Goal: Task Accomplishment & Management: Use online tool/utility

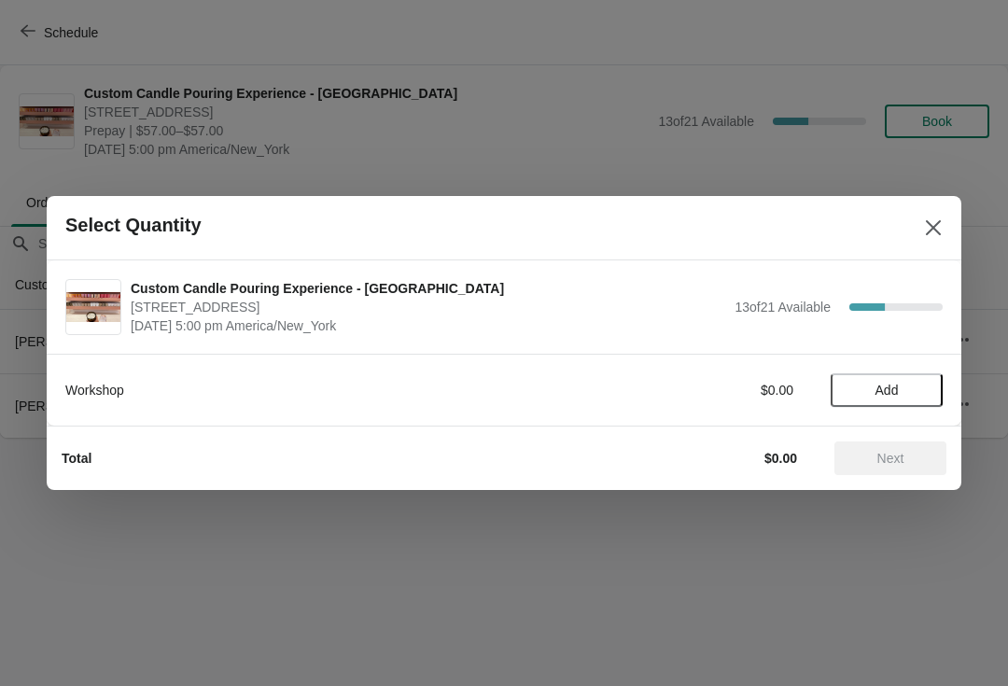
click at [904, 395] on span "Add" at bounding box center [887, 390] width 78 height 15
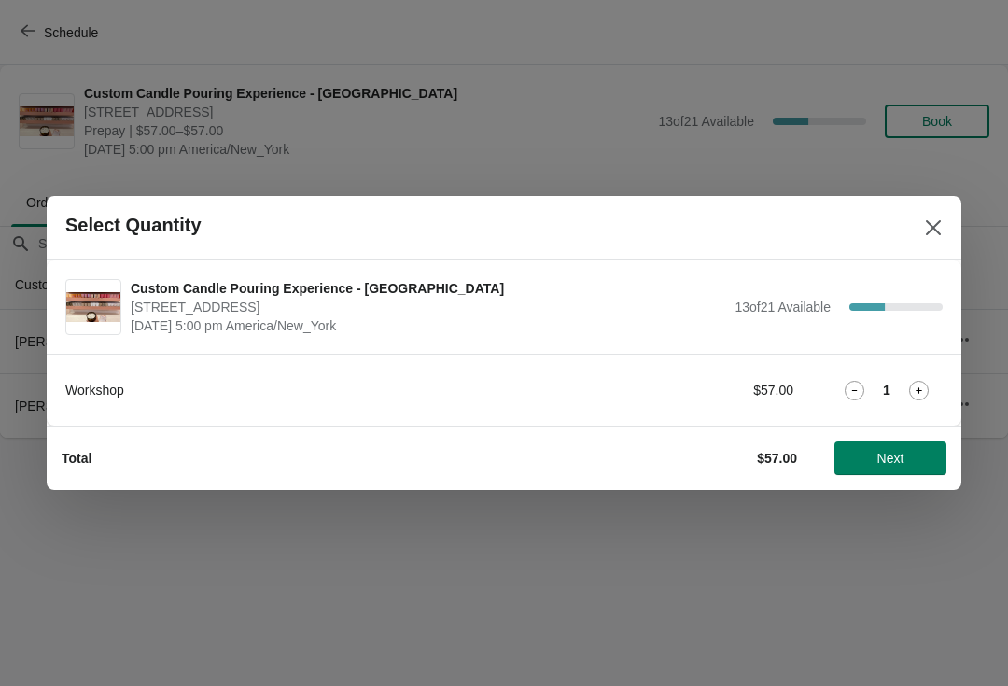
click at [922, 398] on icon at bounding box center [919, 391] width 20 height 20
click at [913, 397] on icon at bounding box center [919, 391] width 20 height 20
click at [922, 399] on icon at bounding box center [919, 391] width 20 height 20
click at [911, 472] on button "Next" at bounding box center [891, 459] width 112 height 34
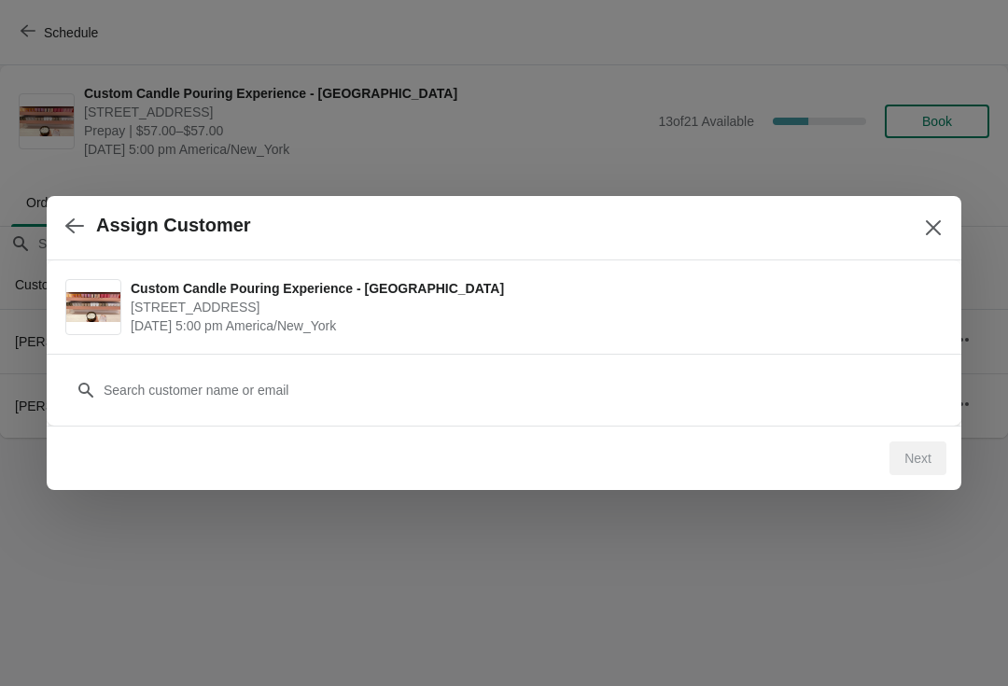
click at [527, 421] on div "Customer" at bounding box center [504, 390] width 915 height 72
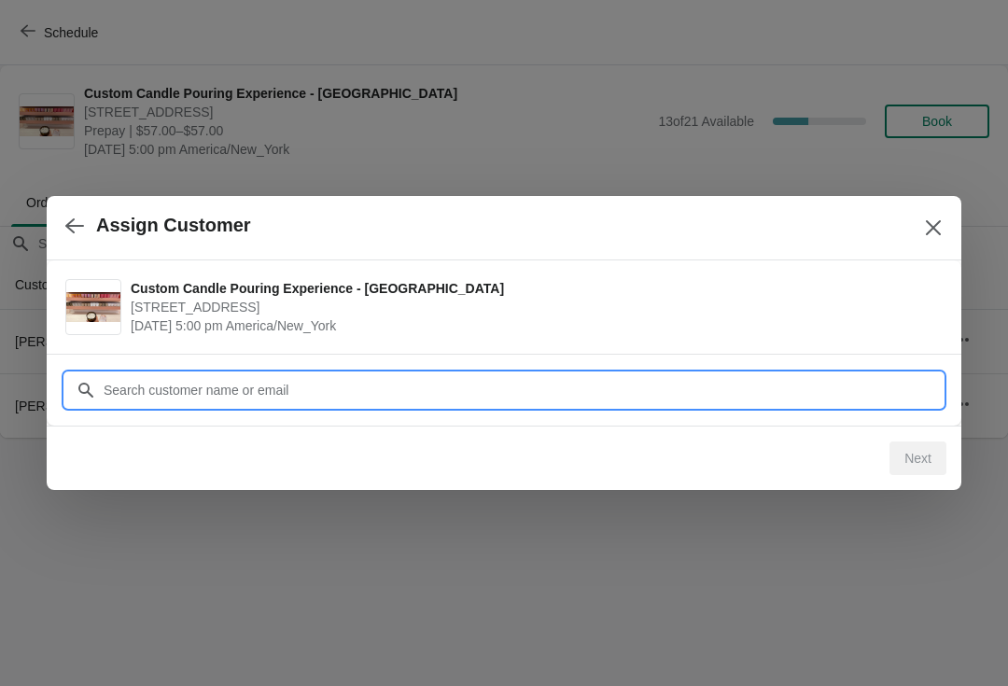
click at [379, 438] on div "Assign Customer Custom Candle Pouring Experience - Fort Lauderdale 914 East Las…" at bounding box center [504, 438] width 1008 height 0
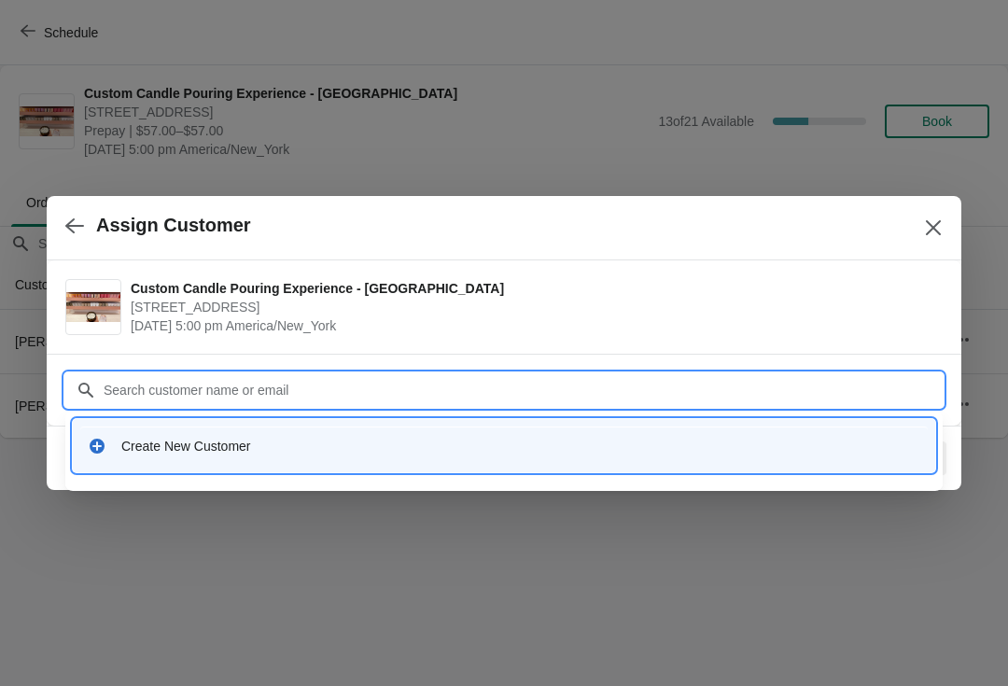
click at [173, 460] on div "Create New Customer" at bounding box center [504, 446] width 848 height 38
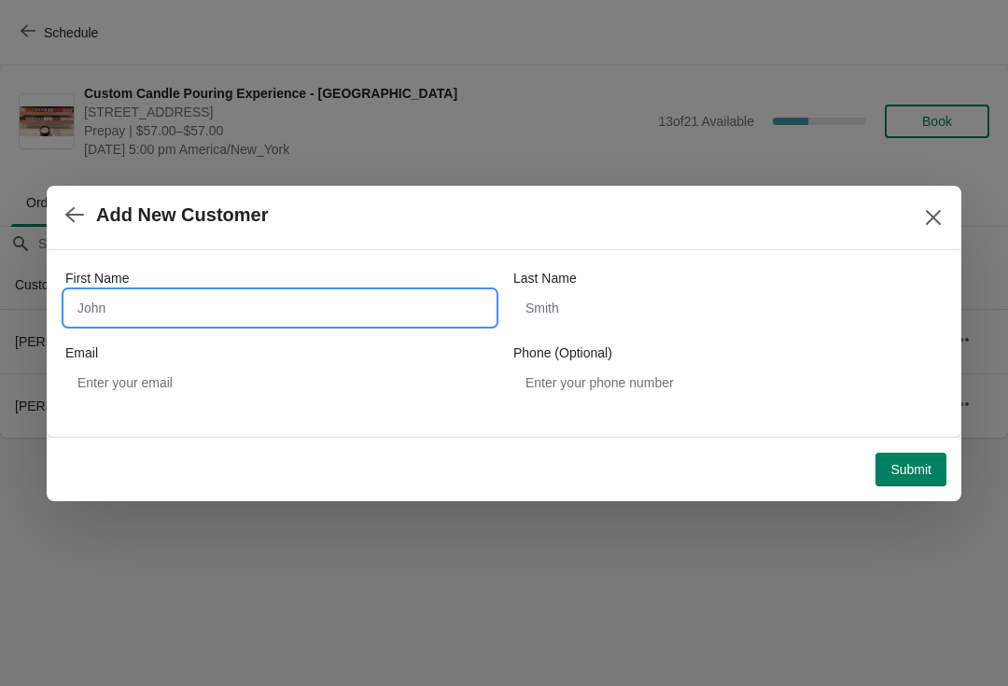
click at [148, 318] on input "First Name" at bounding box center [280, 308] width 430 height 34
type input "Michelle"
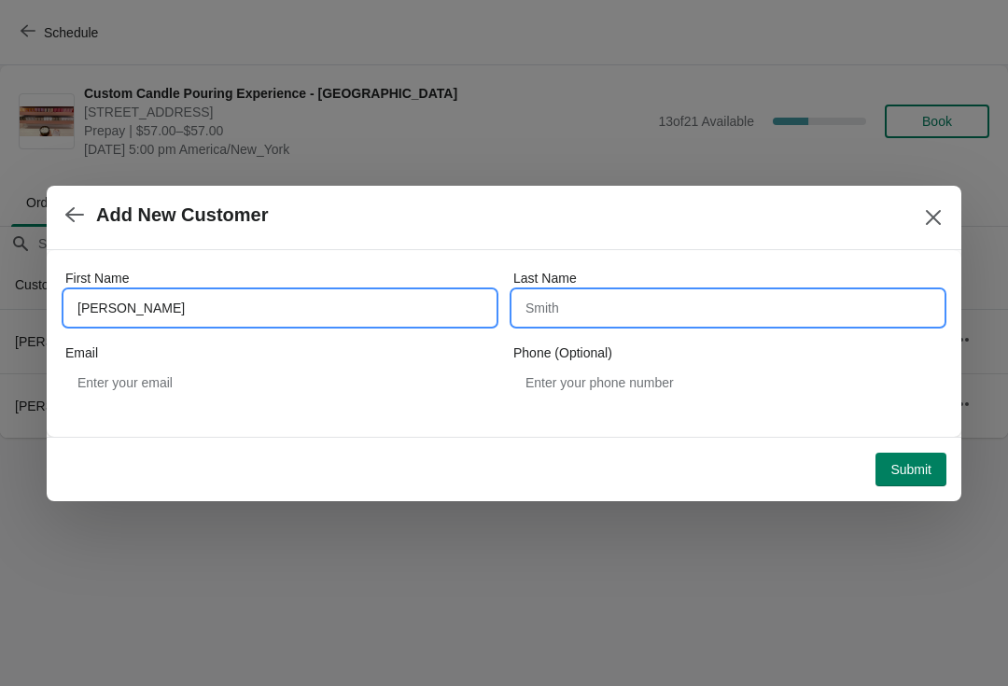
click at [748, 314] on input "Last Name" at bounding box center [729, 308] width 430 height 34
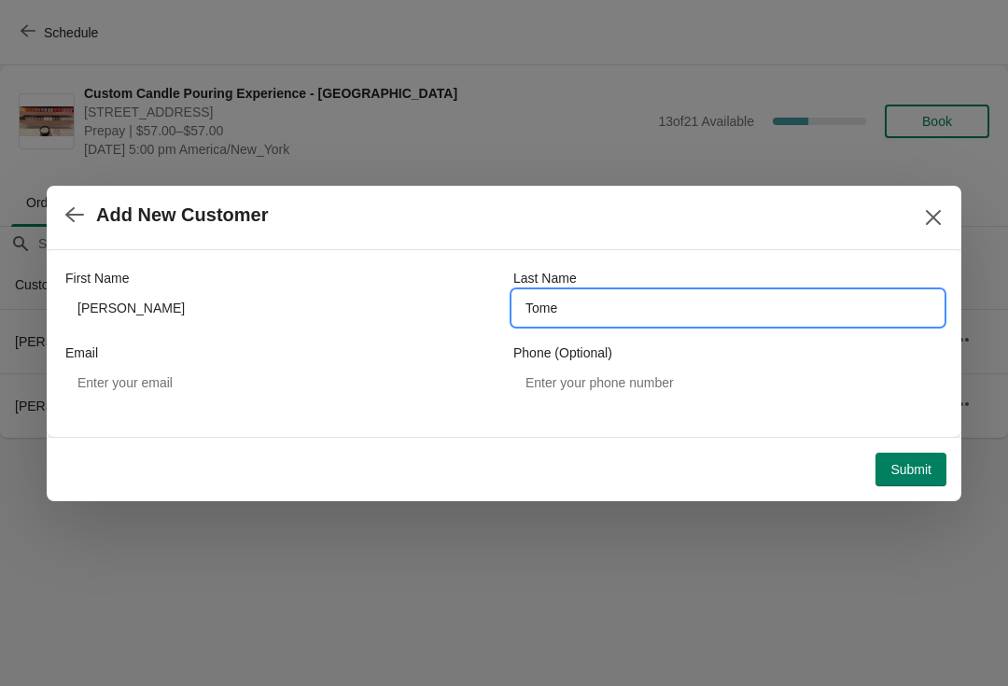
type input "Tome"
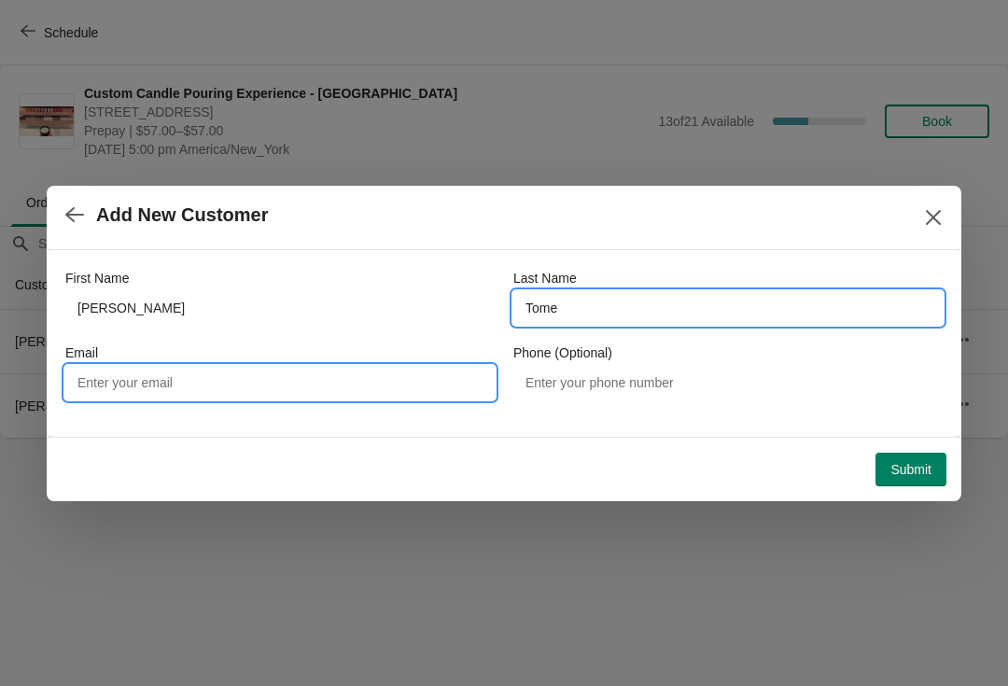
click at [100, 388] on input "Email" at bounding box center [280, 383] width 430 height 34
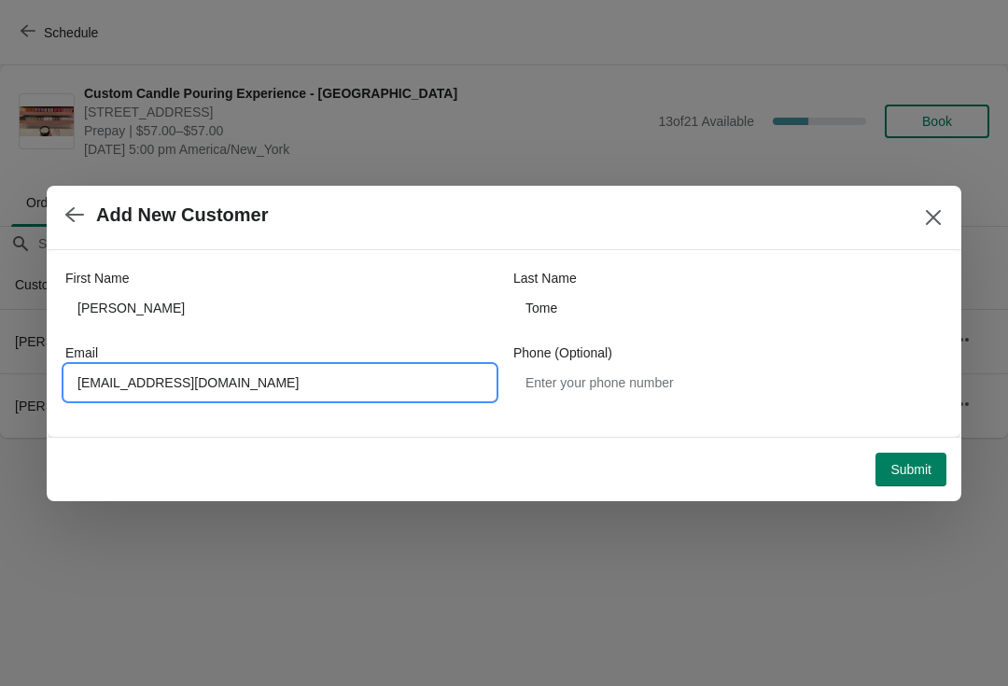
type input "Michelletome@live.com"
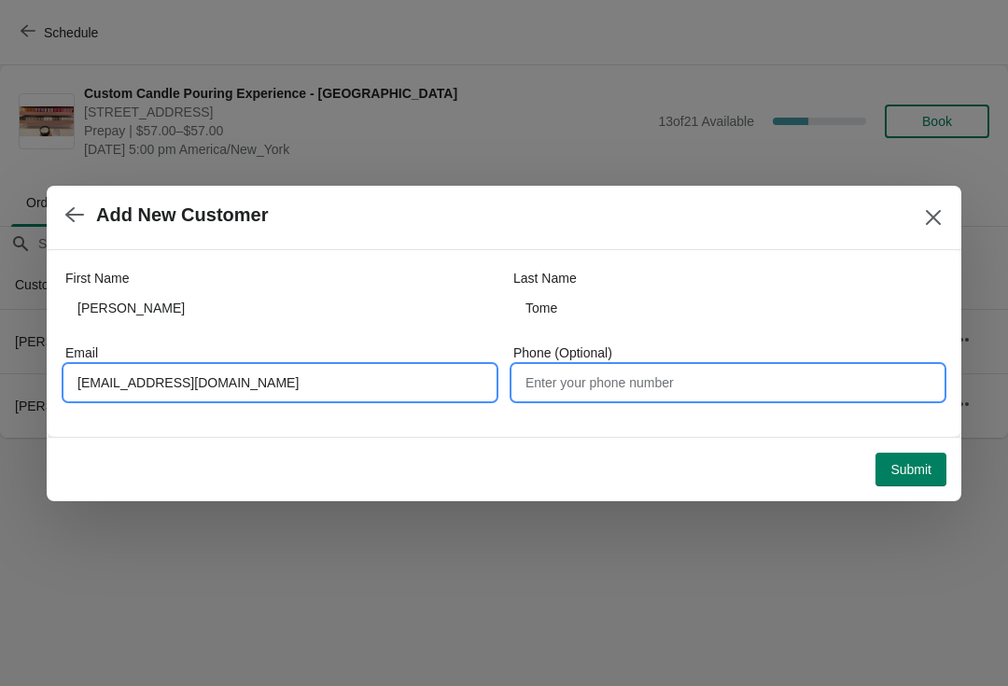
click at [760, 385] on input "Phone (Optional)" at bounding box center [729, 383] width 430 height 34
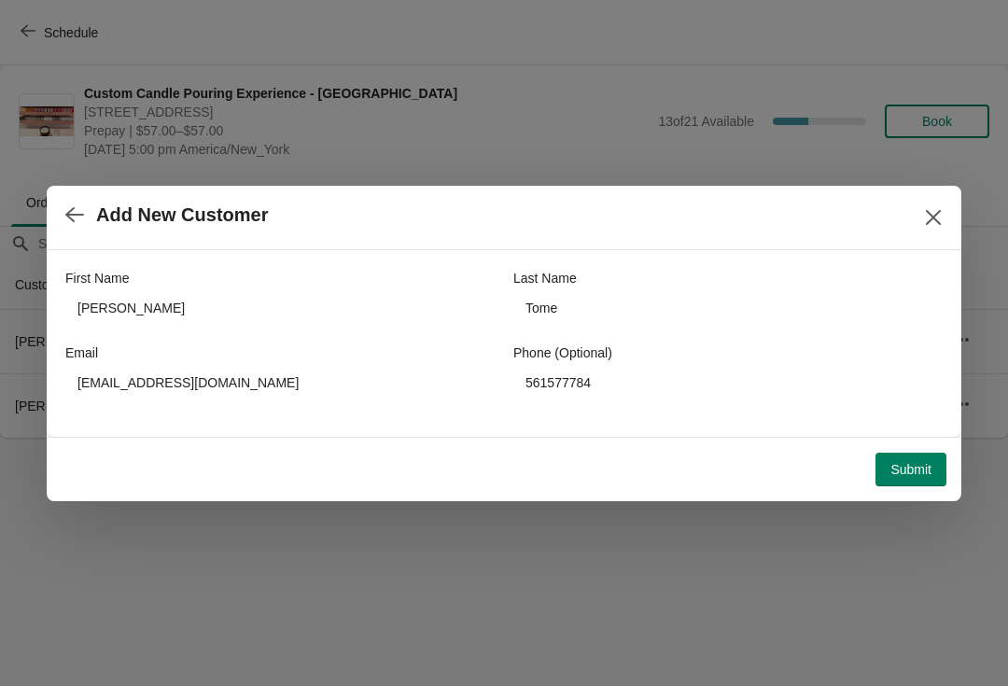
click at [928, 453] on button "Submit" at bounding box center [911, 470] width 71 height 34
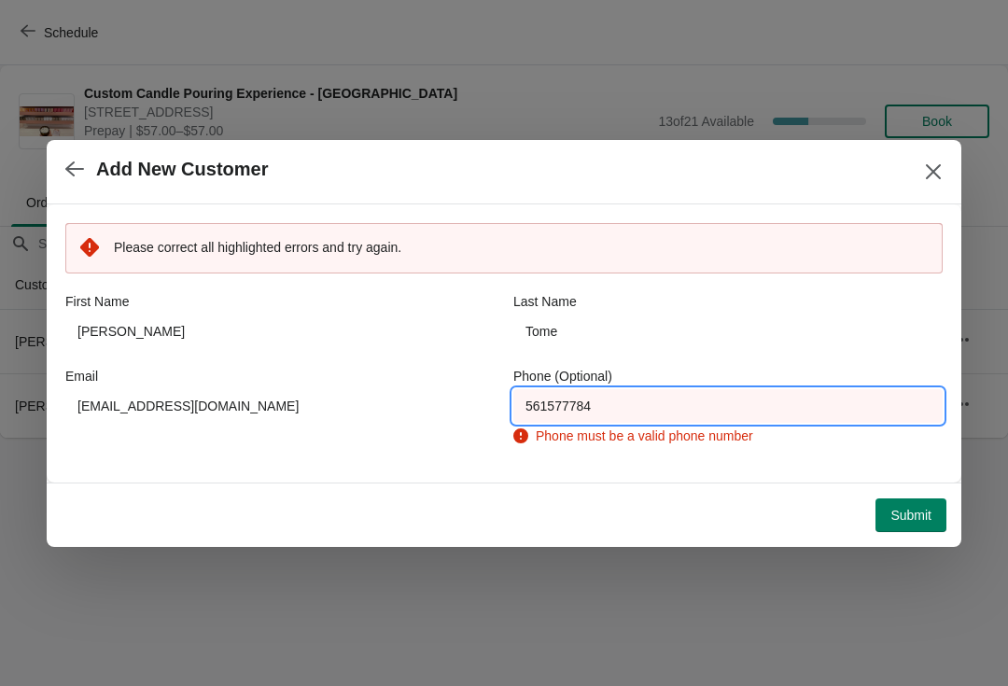
click at [789, 390] on input "561577784" at bounding box center [729, 406] width 430 height 34
click at [726, 409] on input "561577784" at bounding box center [729, 406] width 430 height 34
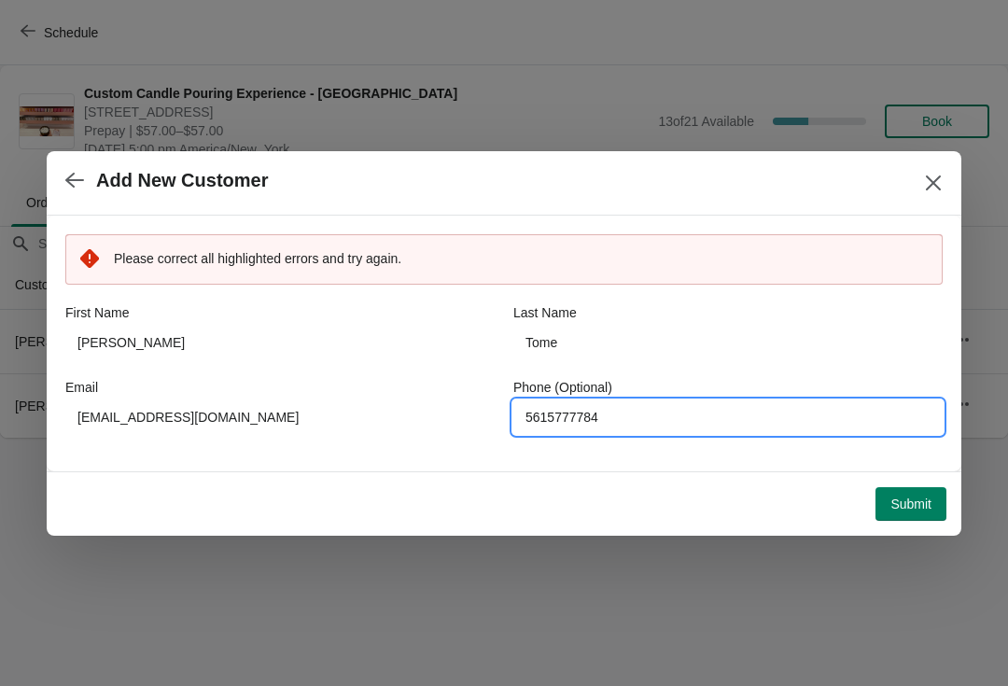
type input "5615777784"
click at [915, 497] on span "Submit" at bounding box center [911, 504] width 41 height 15
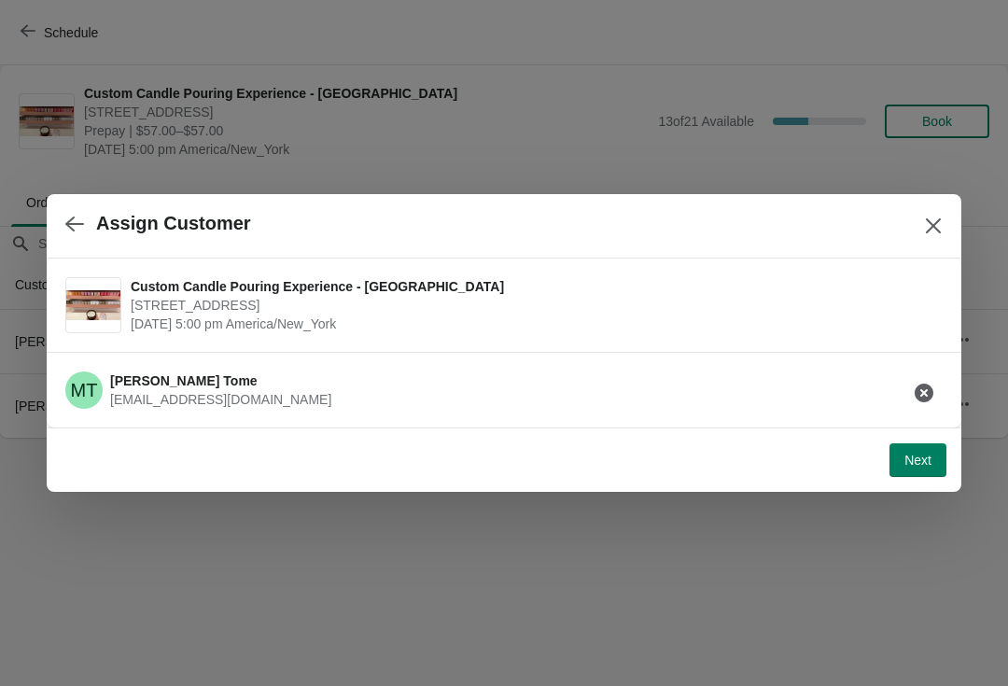
click at [894, 475] on button "Next" at bounding box center [918, 461] width 57 height 34
select select "Friend"
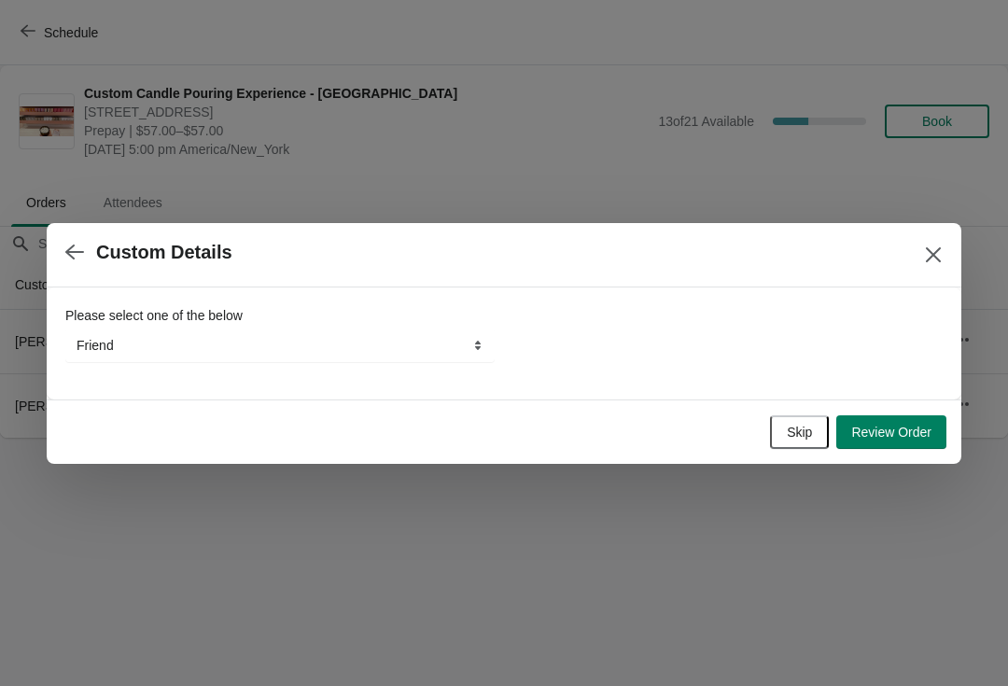
click at [461, 355] on select "Friend Instagram Google Walk-by Attended an event Tiktok Yelp" at bounding box center [280, 346] width 430 height 34
click at [795, 428] on span "Skip" at bounding box center [799, 432] width 25 height 15
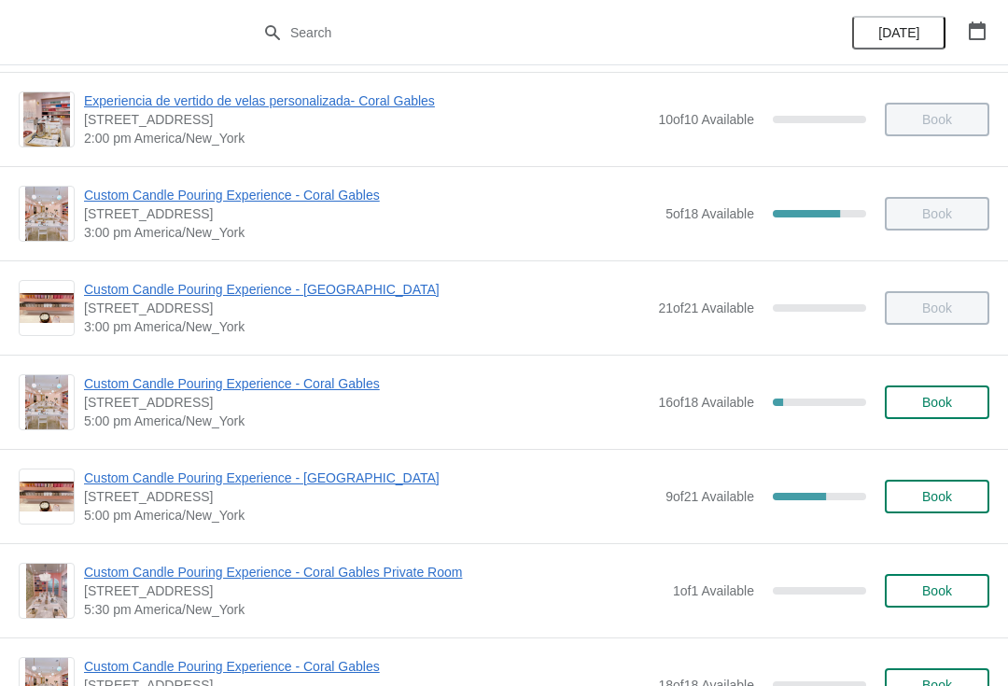
scroll to position [755, 0]
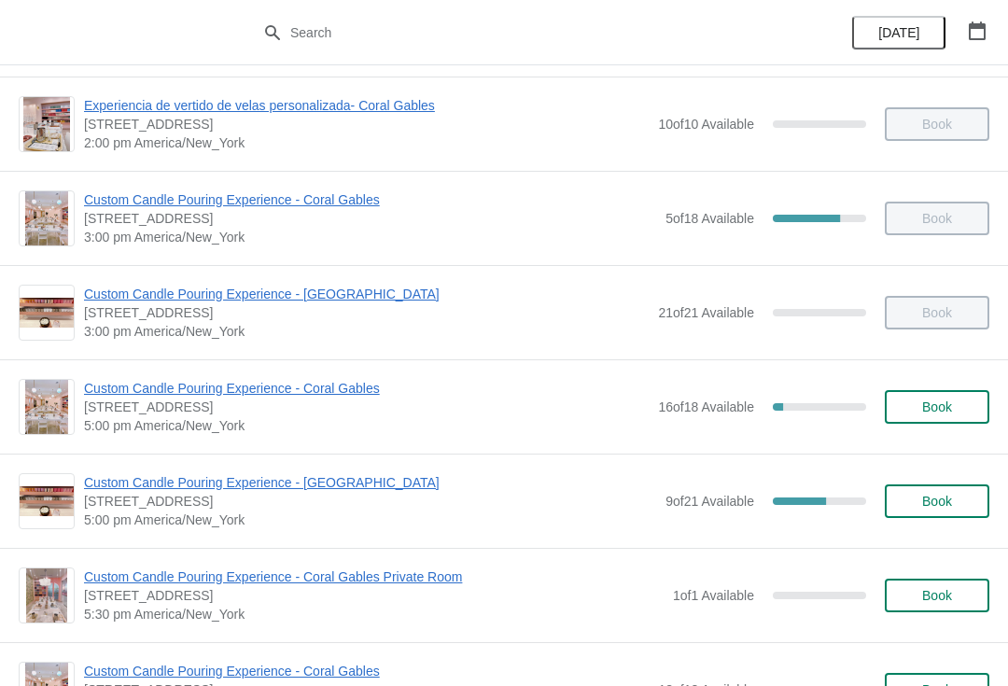
click at [339, 491] on span "Custom Candle Pouring Experience - [GEOGRAPHIC_DATA]" at bounding box center [370, 482] width 572 height 19
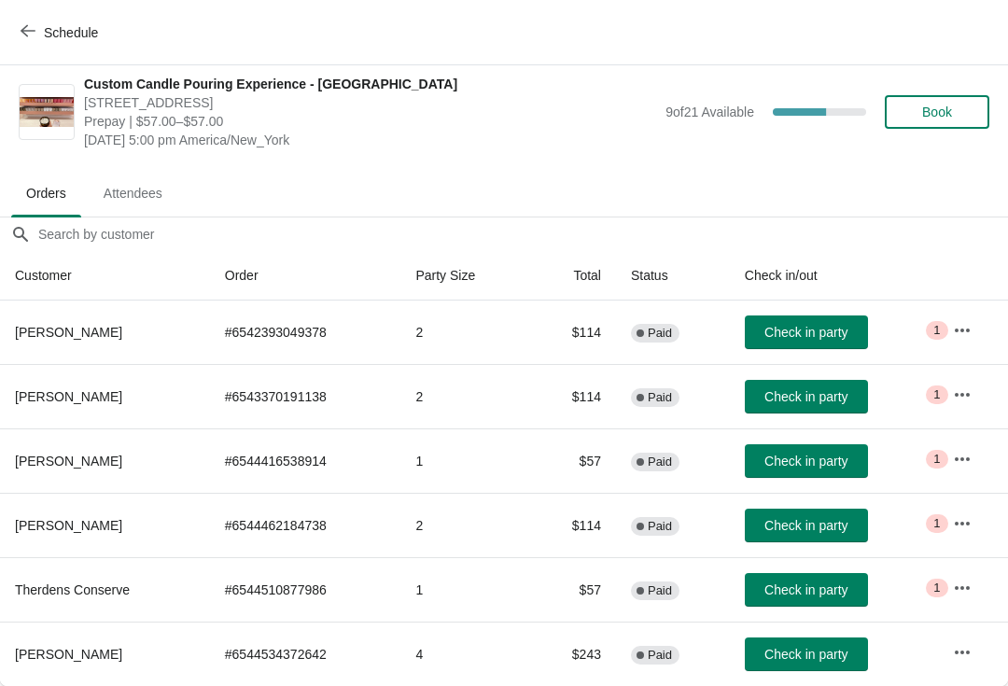
scroll to position [9, 0]
click at [804, 655] on span "Check in party" at bounding box center [806, 654] width 83 height 15
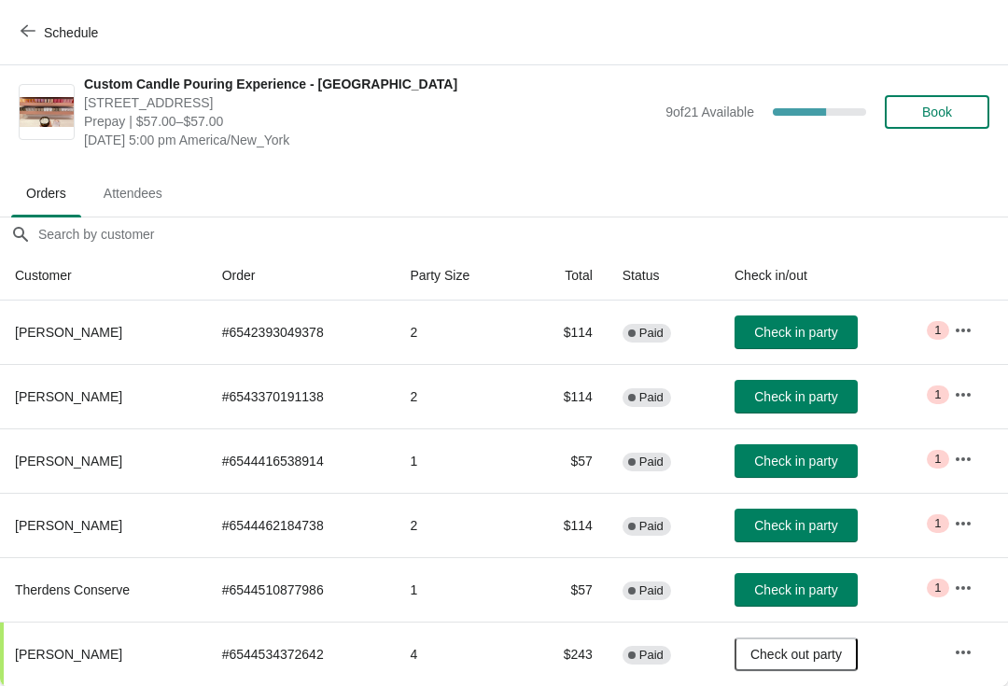
click at [830, 331] on span "Check in party" at bounding box center [795, 332] width 83 height 15
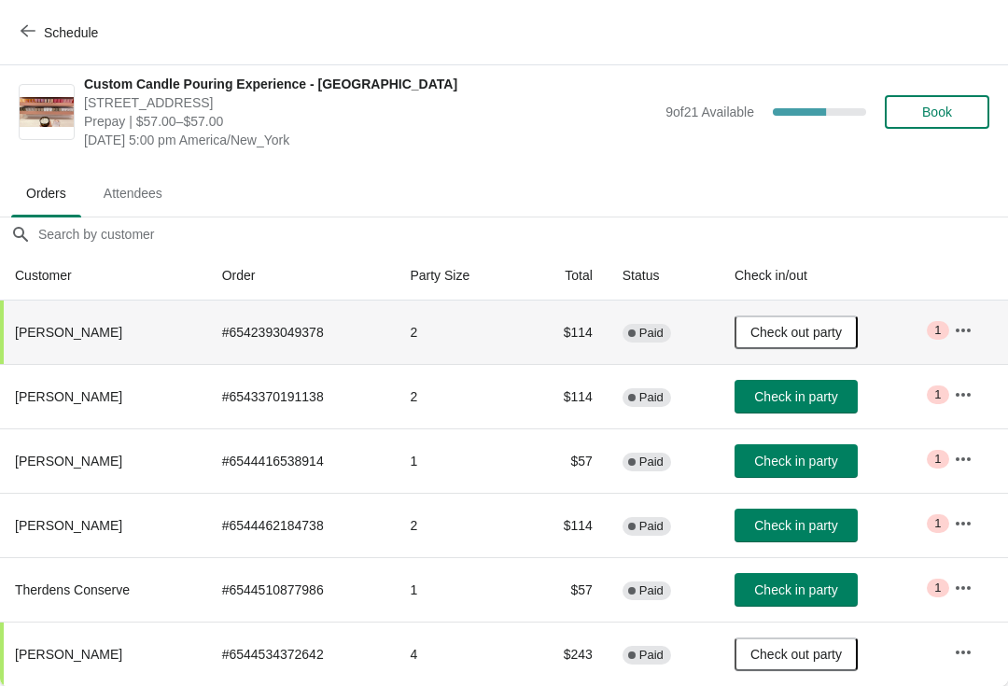
click at [89, 21] on button "Schedule" at bounding box center [61, 33] width 104 height 34
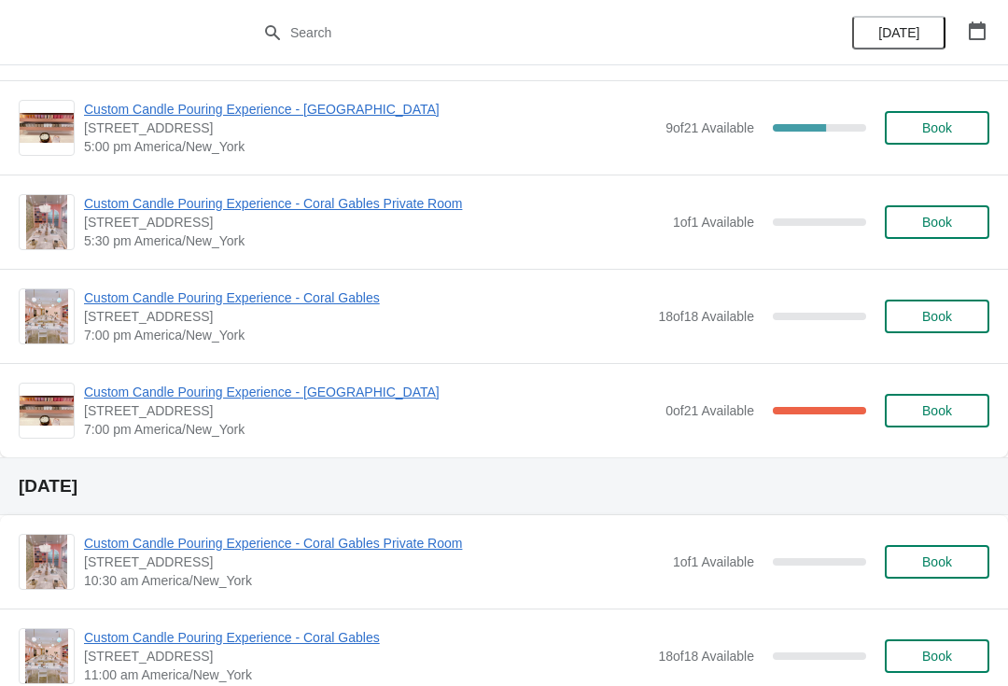
scroll to position [1189, 0]
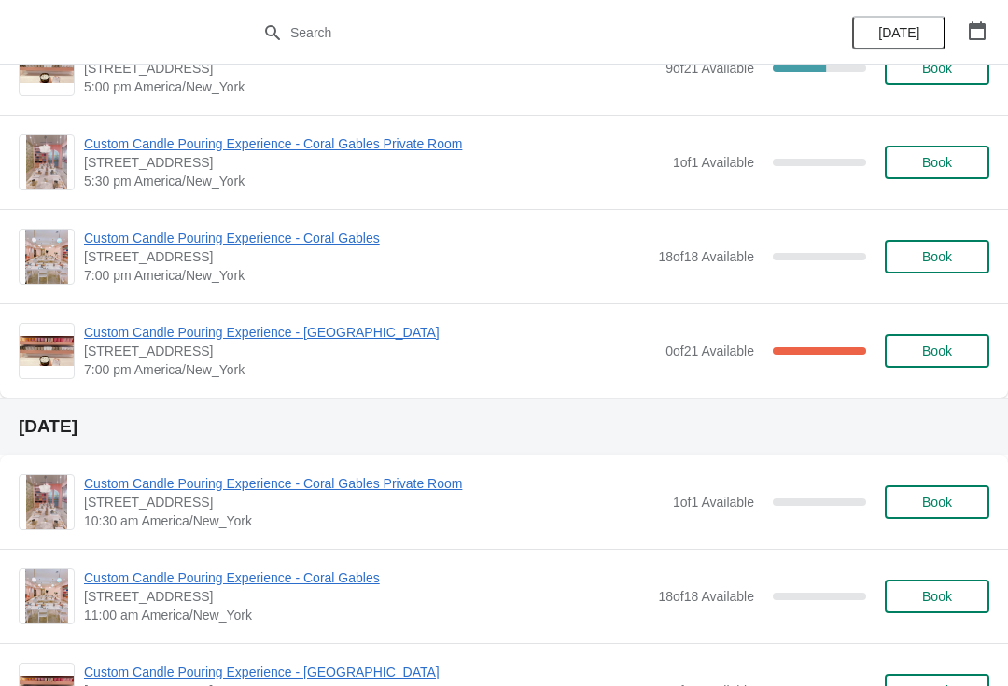
click at [306, 336] on span "Custom Candle Pouring Experience - [GEOGRAPHIC_DATA]" at bounding box center [370, 332] width 572 height 19
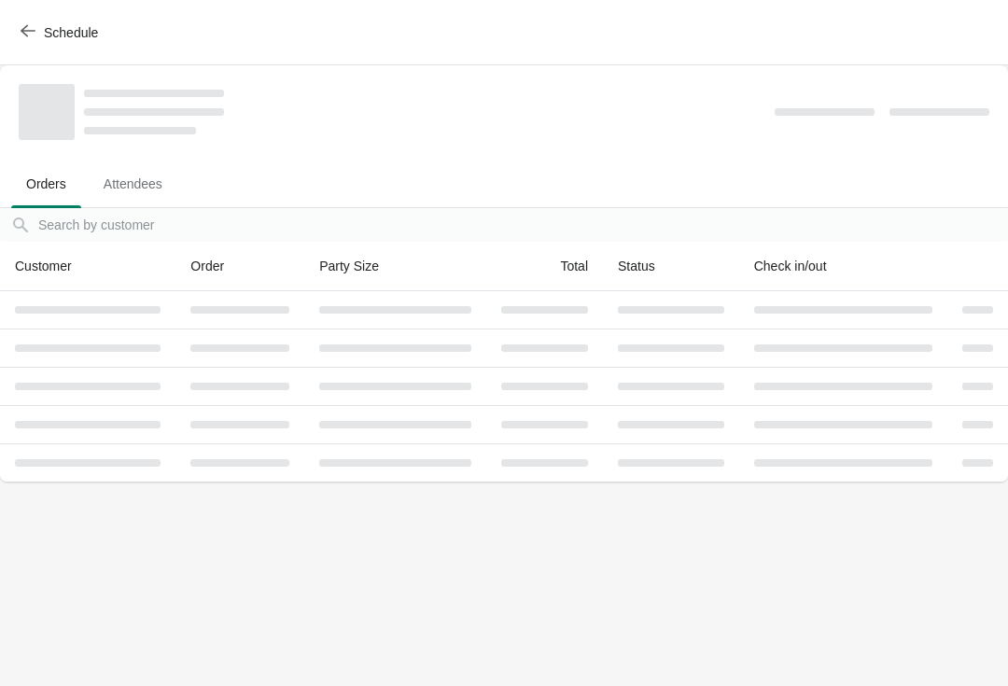
scroll to position [0, 0]
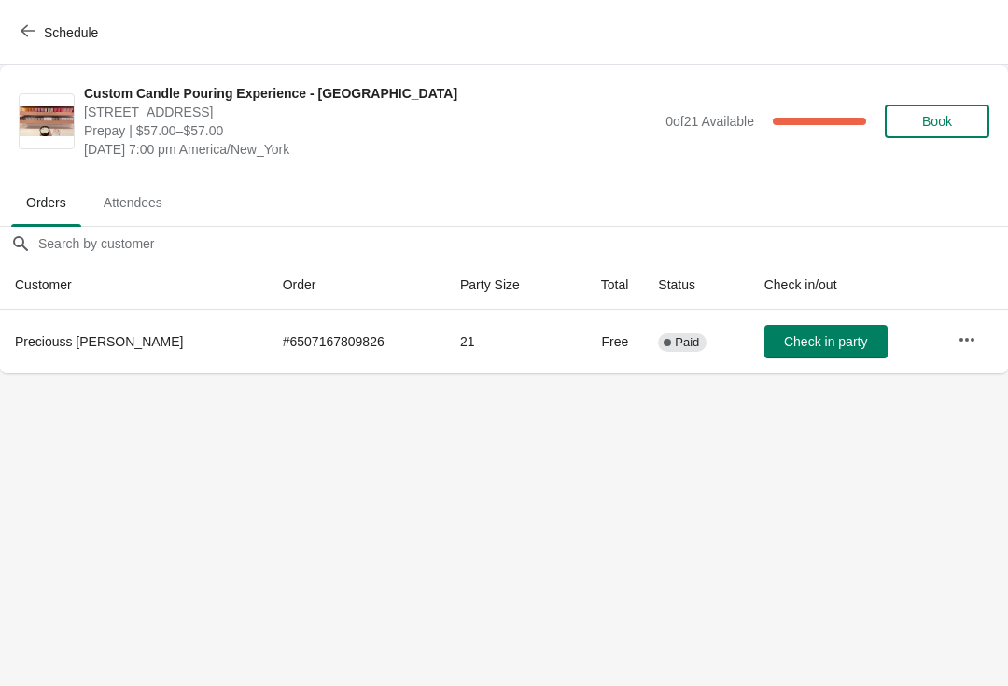
click at [76, 31] on span "Schedule" at bounding box center [71, 32] width 54 height 15
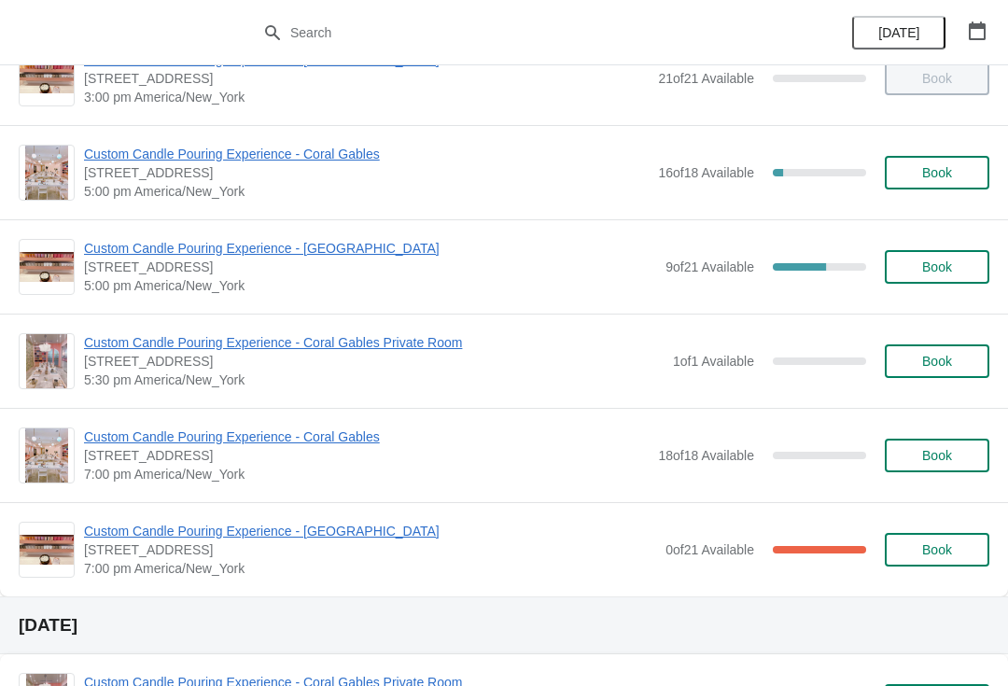
scroll to position [987, 0]
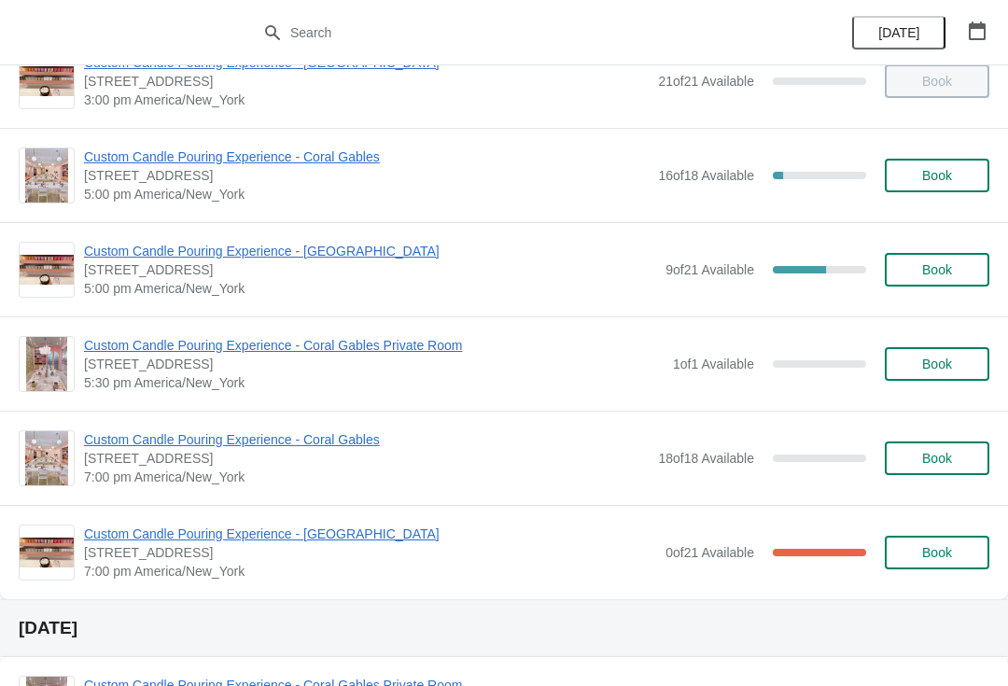
click at [348, 242] on span "Custom Candle Pouring Experience - [GEOGRAPHIC_DATA]" at bounding box center [370, 251] width 572 height 19
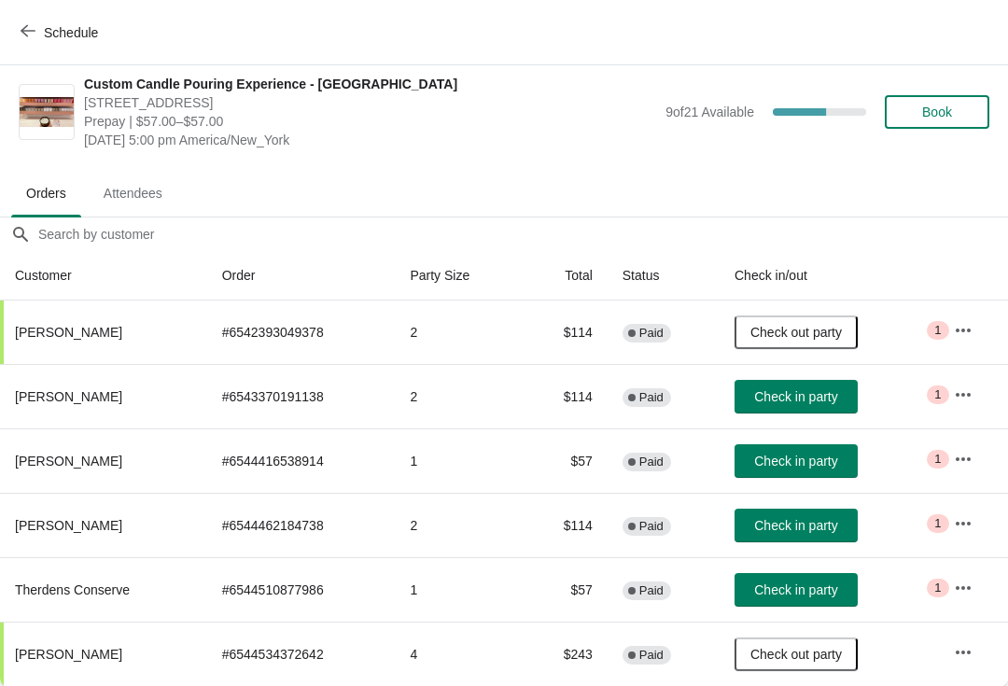
scroll to position [9, 0]
click at [800, 537] on button "Check in party" at bounding box center [796, 526] width 123 height 34
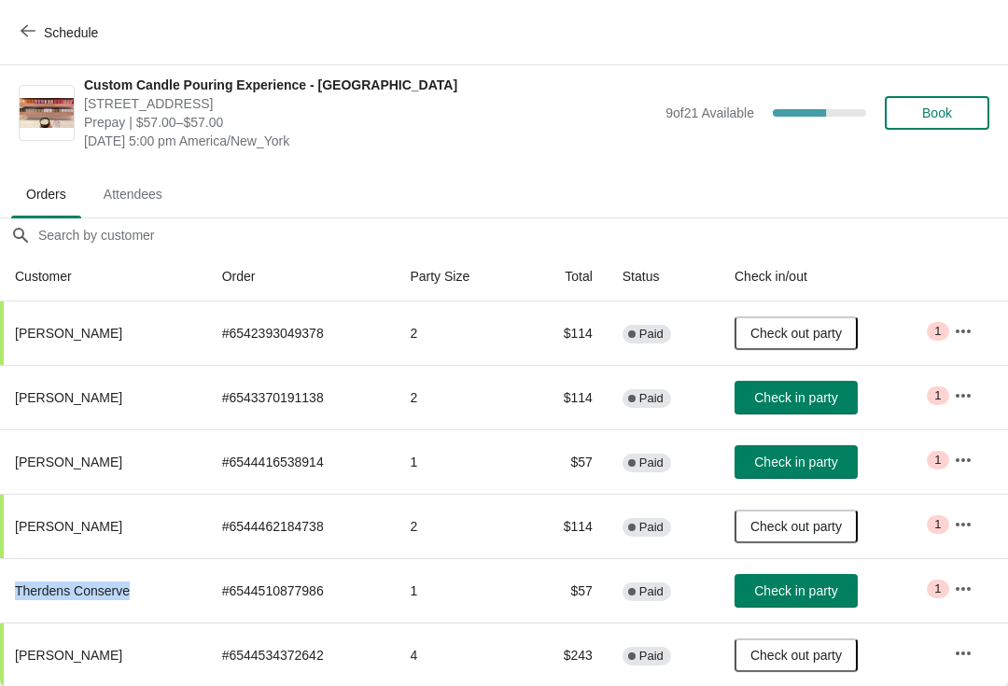
copy span "Therdens Conserve"
click at [884, 477] on td "Check in party" at bounding box center [829, 462] width 219 height 64
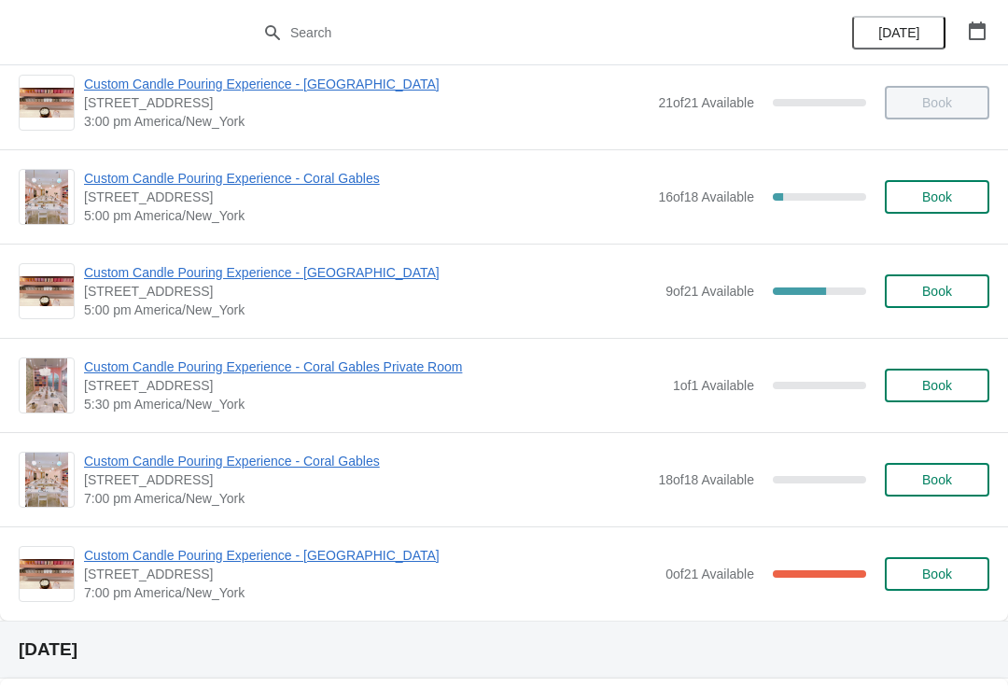
scroll to position [1004, 0]
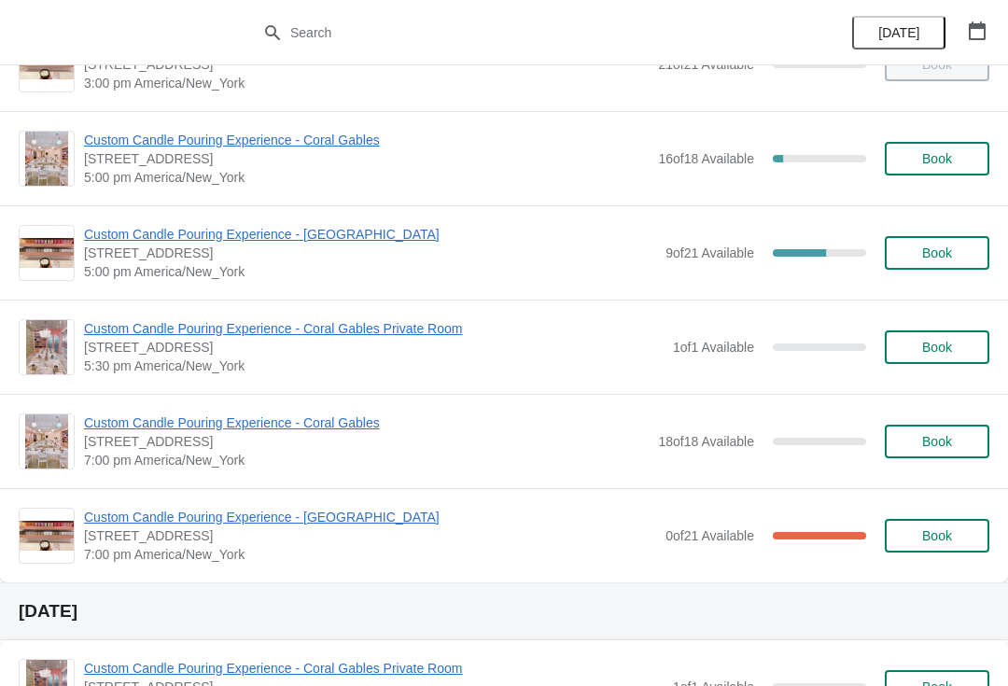
click at [337, 232] on span "Custom Candle Pouring Experience - [GEOGRAPHIC_DATA]" at bounding box center [370, 234] width 572 height 19
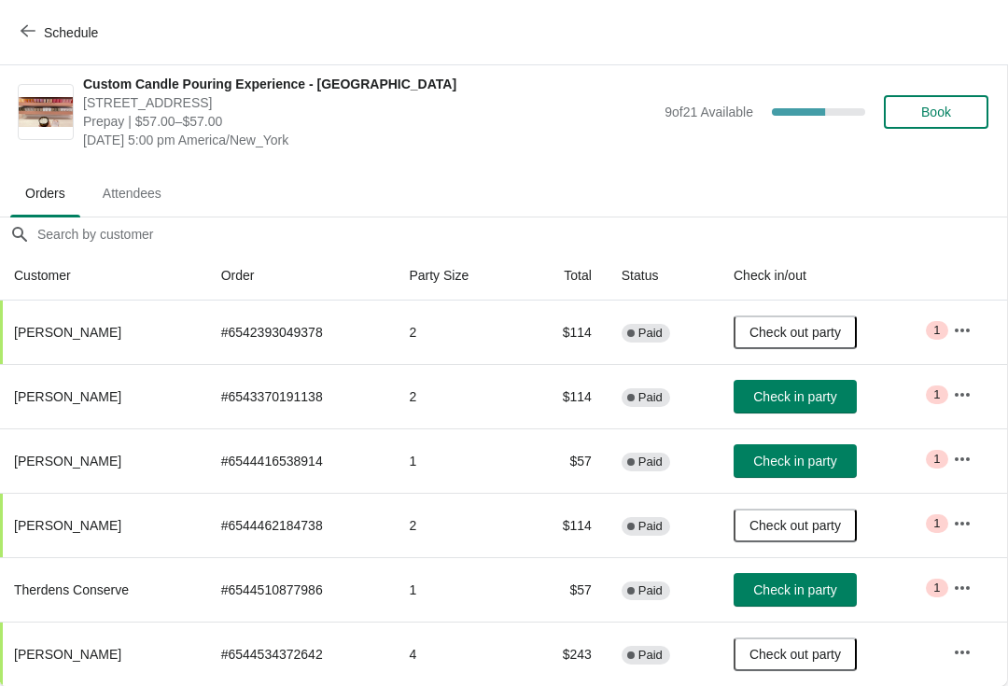
scroll to position [9, 1]
click at [837, 397] on span "Check in party" at bounding box center [795, 396] width 83 height 15
copy span "[PERSON_NAME]"
click at [833, 464] on span "Check in party" at bounding box center [795, 461] width 83 height 15
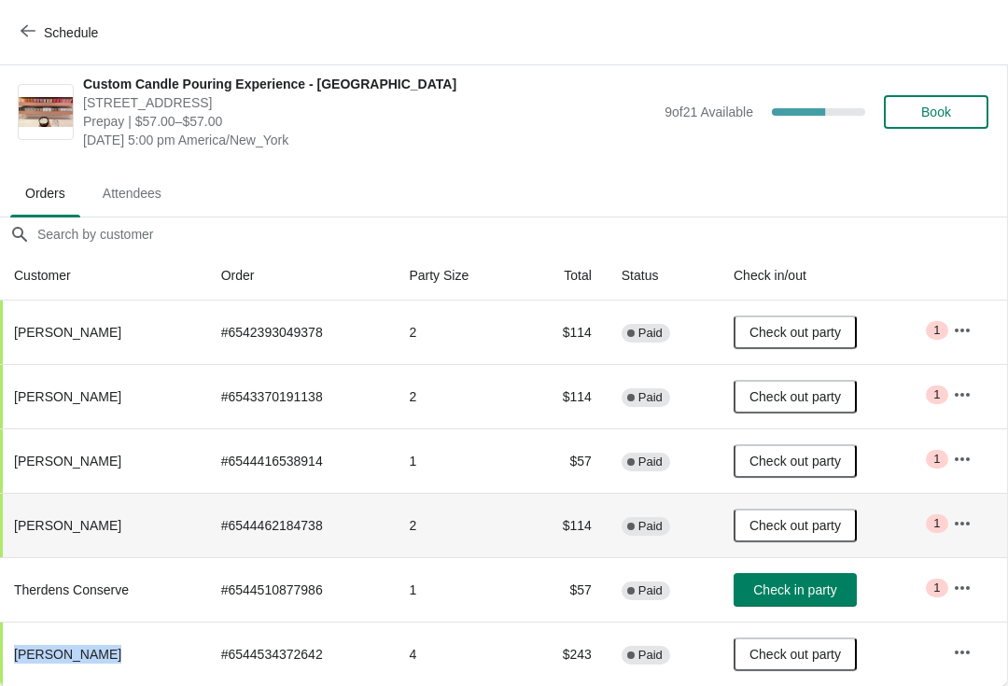
click at [606, 494] on td "$114" at bounding box center [564, 525] width 84 height 64
click at [823, 599] on button "Check in party" at bounding box center [795, 590] width 123 height 34
